Goal: Check status

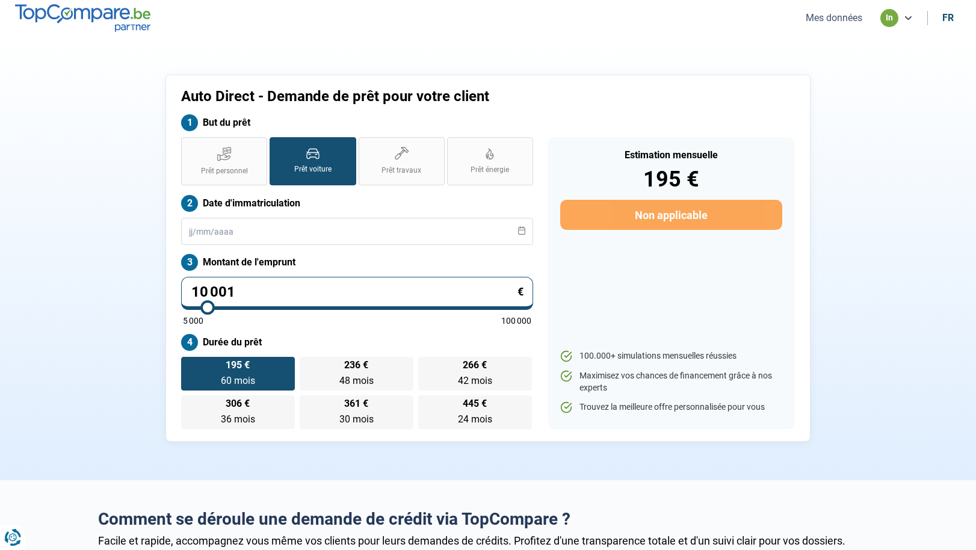
click at [848, 17] on button "Mes données" at bounding box center [834, 17] width 64 height 13
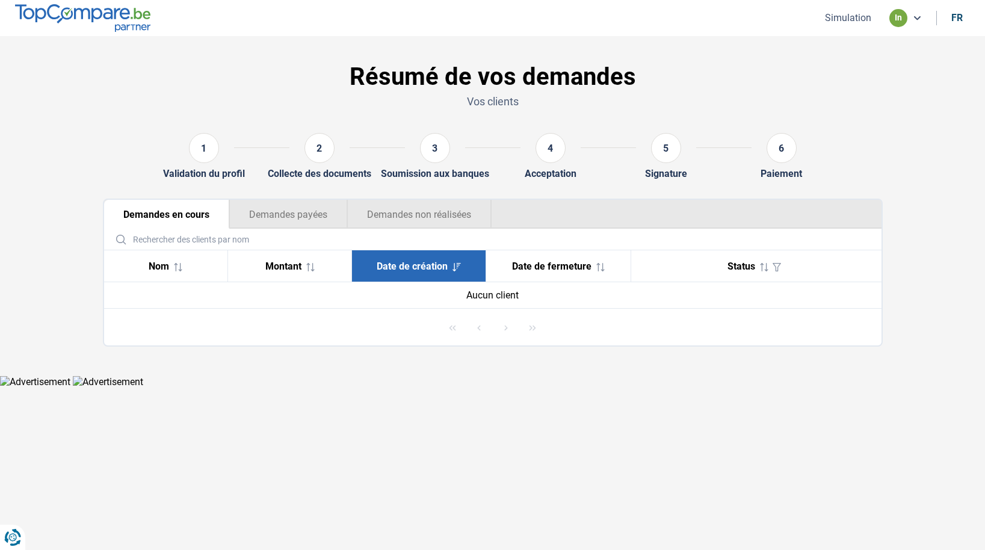
click at [301, 216] on button "Demandes payées" at bounding box center [288, 214] width 118 height 29
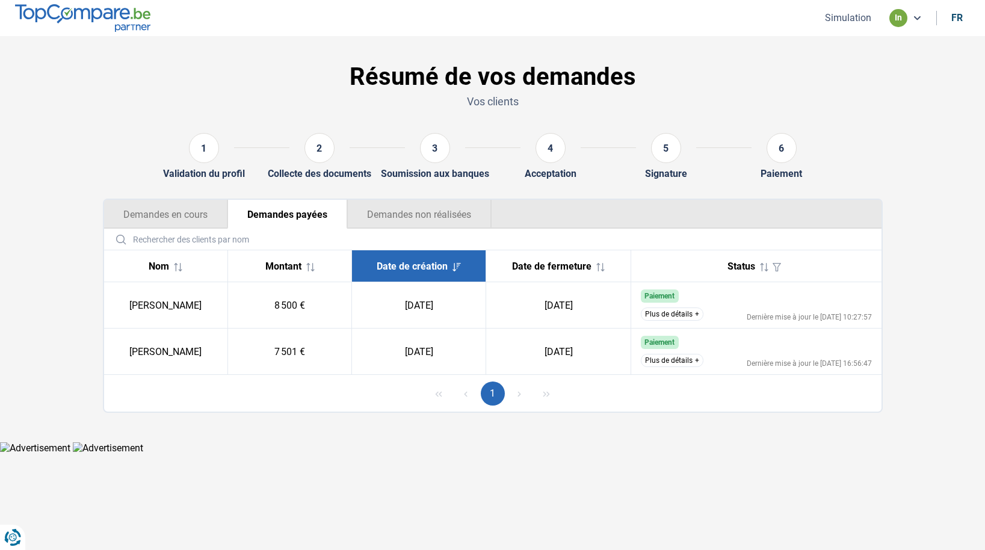
click at [429, 215] on button "Demandes non réalisées" at bounding box center [419, 214] width 144 height 29
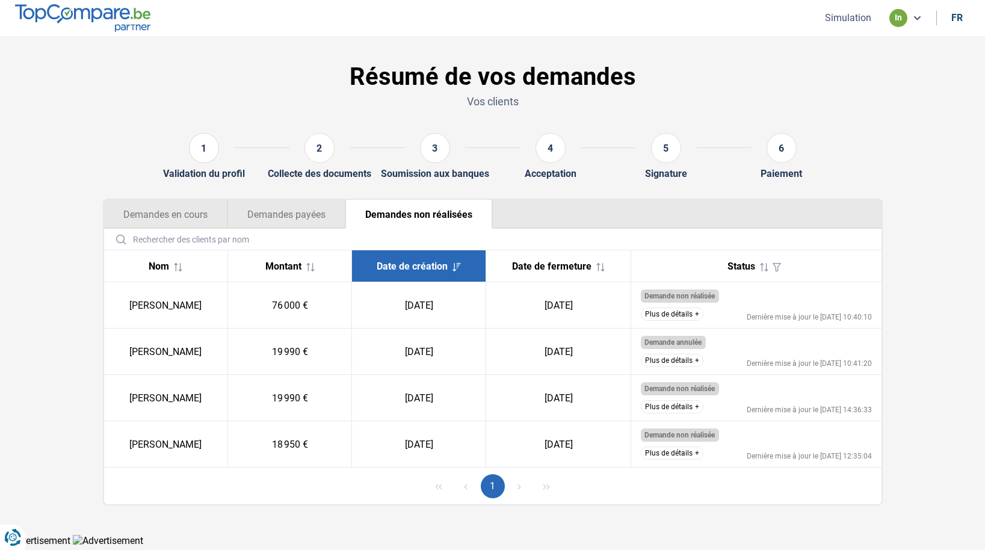
click at [252, 214] on button "Demandes payées" at bounding box center [286, 214] width 118 height 29
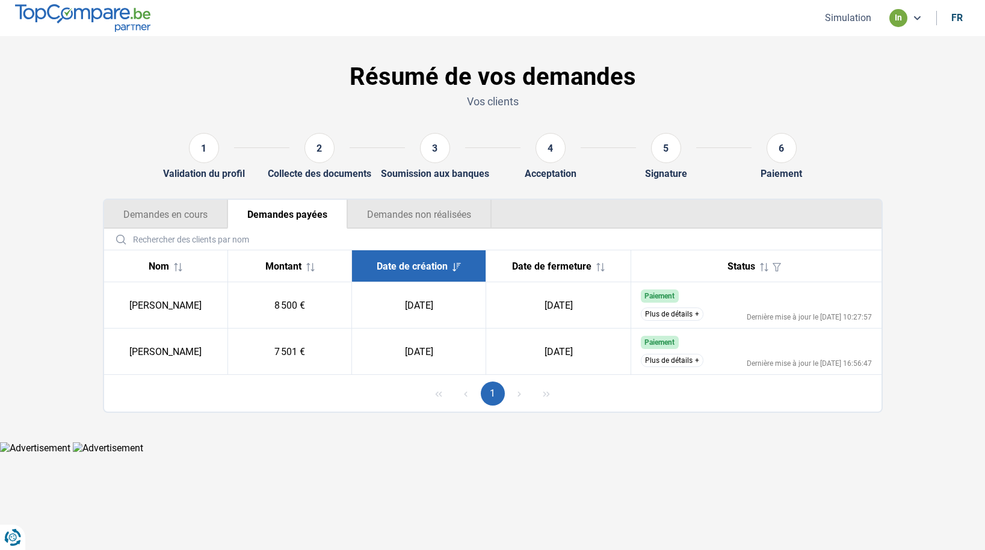
click at [147, 214] on button "Demandes en cours" at bounding box center [165, 214] width 123 height 29
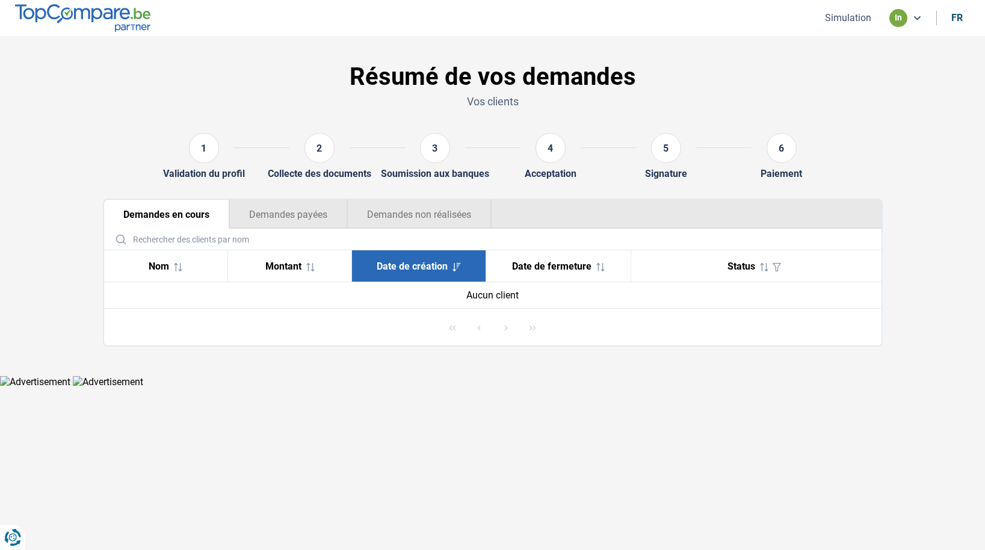
click at [440, 214] on button "Demandes non réalisées" at bounding box center [419, 214] width 144 height 29
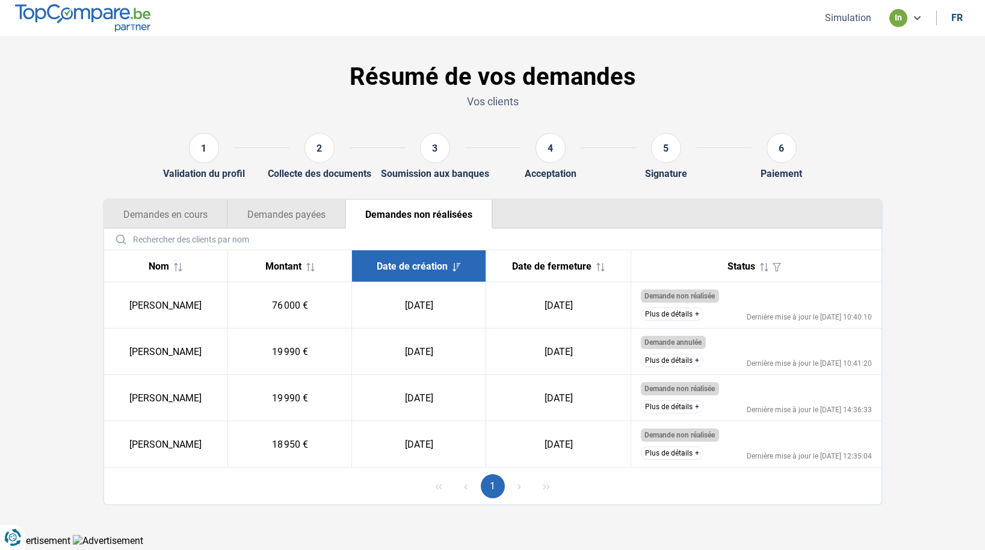
click at [698, 313] on button "Plus de détails" at bounding box center [672, 313] width 63 height 13
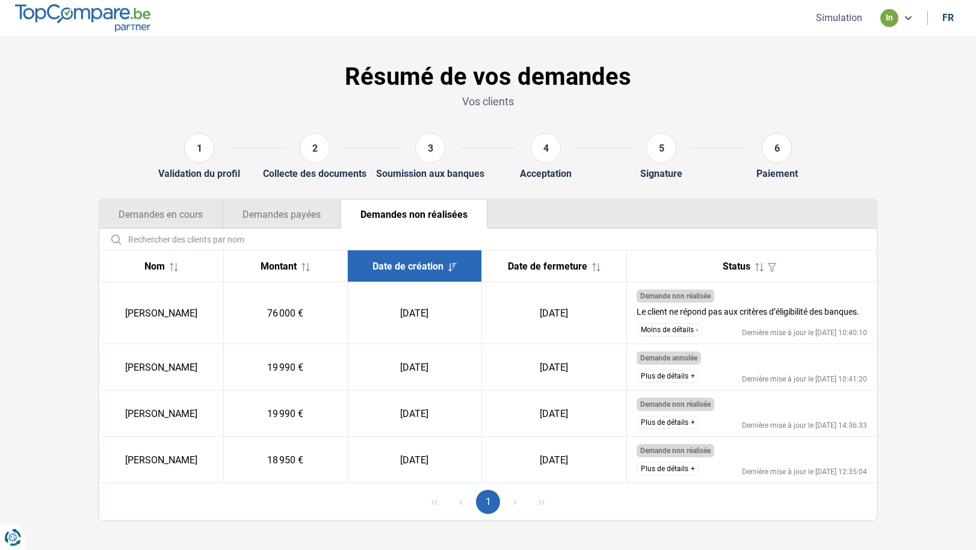
click at [694, 329] on button "Moins de détails" at bounding box center [670, 329] width 66 height 13
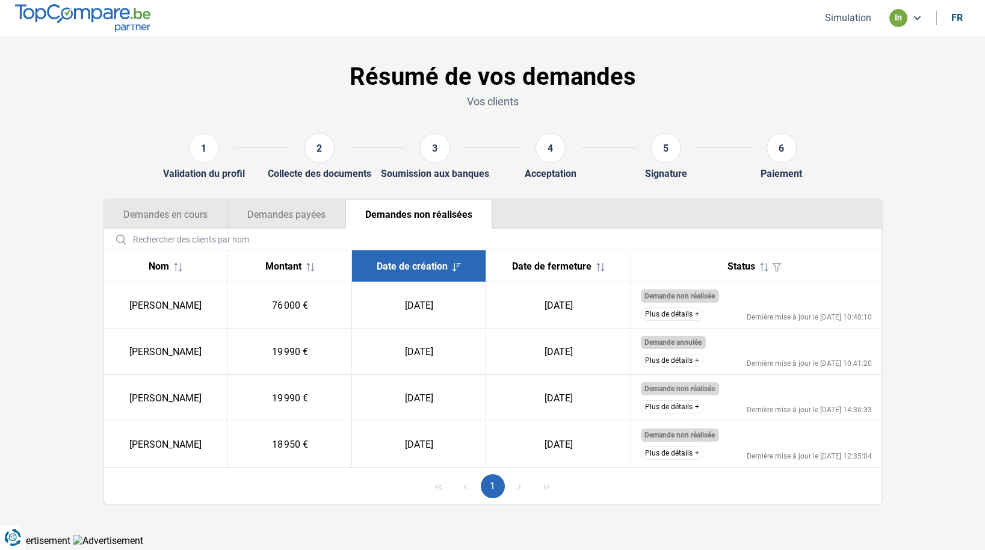
click at [692, 315] on button "Plus de détails" at bounding box center [672, 313] width 63 height 13
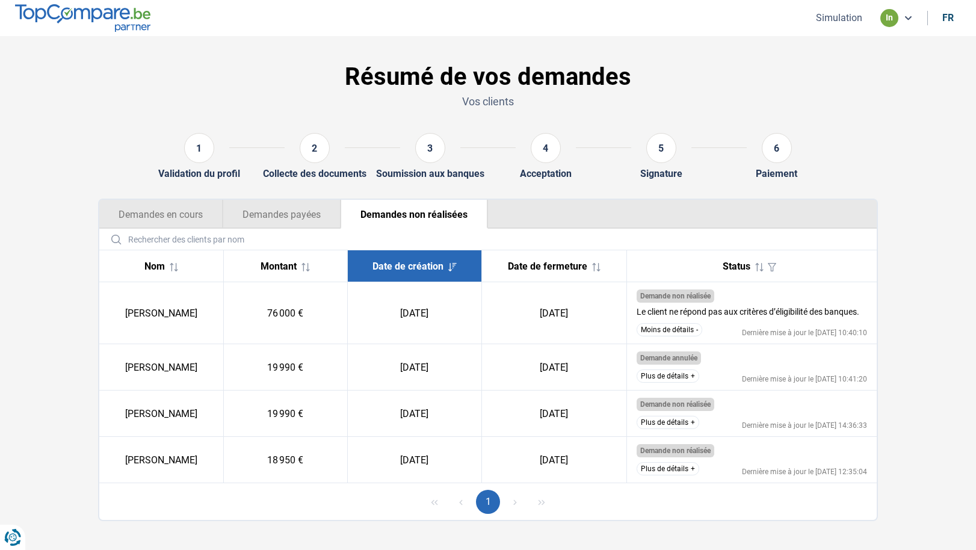
click at [812, 335] on div "Dernière mise à jour le [DATE] 10:40:10" at bounding box center [804, 332] width 125 height 7
click at [694, 300] on span "Demande non réalisée" at bounding box center [675, 296] width 70 height 8
click at [272, 207] on button "Demandes payées" at bounding box center [282, 214] width 118 height 29
